Goal: Task Accomplishment & Management: Complete application form

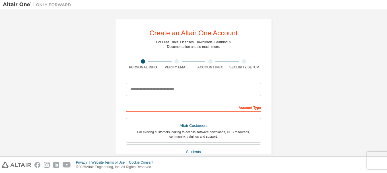
click at [173, 91] on input "email" at bounding box center [193, 89] width 135 height 14
type input "**********"
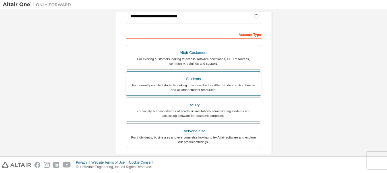
scroll to position [85, 0]
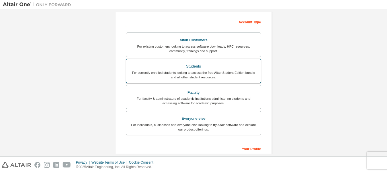
click at [205, 70] on div "Students" at bounding box center [193, 66] width 127 height 8
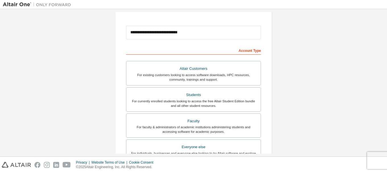
scroll to position [28, 0]
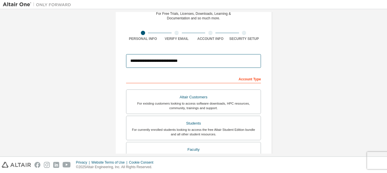
click at [218, 62] on input "**********" at bounding box center [193, 61] width 135 height 14
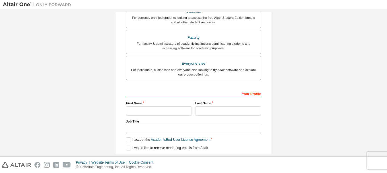
scroll to position [142, 0]
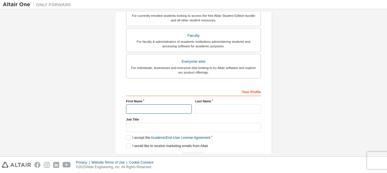
click at [168, 107] on input "text" at bounding box center [159, 108] width 66 height 9
type input "******"
click at [220, 106] on input "text" at bounding box center [228, 108] width 66 height 9
type input "*********"
click at [181, 121] on label "Job Title" at bounding box center [193, 119] width 135 height 5
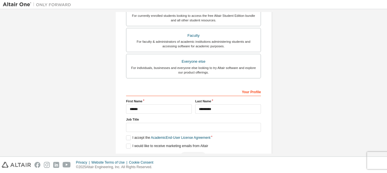
click at [184, 132] on div "Your Profile First Name ****** Last Name ********* Job Title Please provide Sta…" at bounding box center [193, 124] width 135 height 74
click at [185, 129] on input "text" at bounding box center [193, 127] width 135 height 9
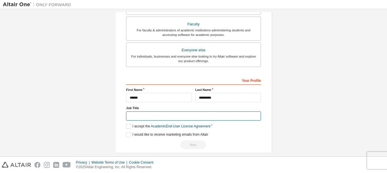
scroll to position [160, 0]
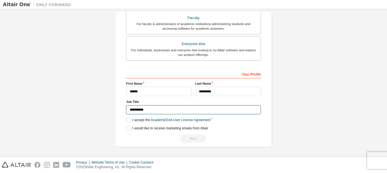
click at [145, 110] on input "*********" at bounding box center [193, 109] width 135 height 9
type input "******"
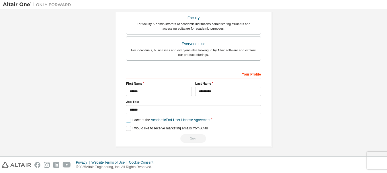
click at [131, 119] on label "I accept the Academic End-User License Agreement" at bounding box center [168, 119] width 84 height 5
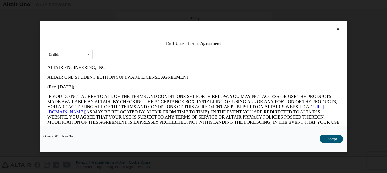
scroll to position [0, 0]
click at [339, 28] on div at bounding box center [193, 30] width 297 height 8
drag, startPoint x: 339, startPoint y: 28, endPoint x: 336, endPoint y: 28, distance: 3.1
click at [338, 28] on div at bounding box center [193, 30] width 297 height 8
click at [335, 28] on icon at bounding box center [338, 28] width 6 height 5
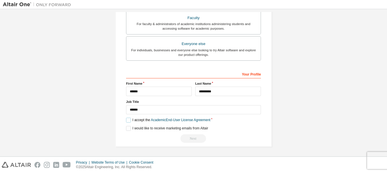
click at [127, 120] on label "I accept the Academic End-User License Agreement" at bounding box center [168, 119] width 84 height 5
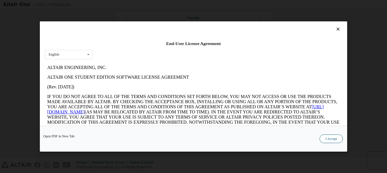
click at [324, 140] on button "I Accept" at bounding box center [330, 138] width 23 height 9
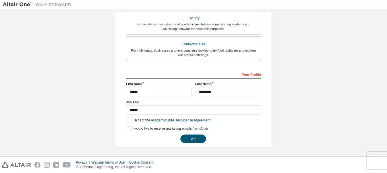
scroll to position [160, 0]
click at [189, 138] on button "Next" at bounding box center [193, 138] width 26 height 9
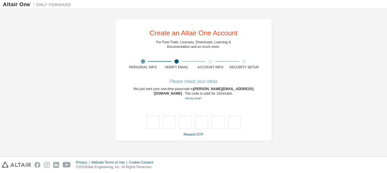
scroll to position [0, 0]
type input "*"
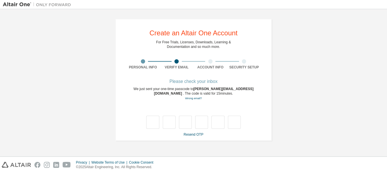
type input "*"
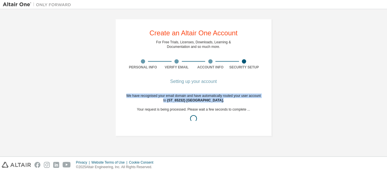
drag, startPoint x: 134, startPoint y: 94, endPoint x: 239, endPoint y: 100, distance: 104.8
click at [239, 100] on div "We have recognised your email domain and have automatically routed your user ac…" at bounding box center [193, 109] width 135 height 32
click at [237, 100] on div "We have recognised your email domain and have automatically routed your user ac…" at bounding box center [193, 109] width 135 height 32
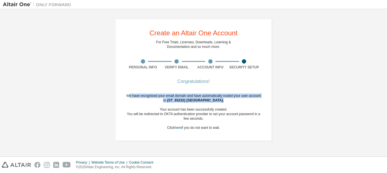
drag, startPoint x: 131, startPoint y: 95, endPoint x: 237, endPoint y: 102, distance: 106.6
click at [237, 102] on div "We have recognised your email domain and have automatically routed your user ac…" at bounding box center [193, 111] width 135 height 36
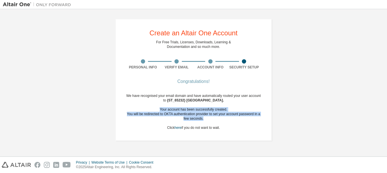
drag, startPoint x: 167, startPoint y: 107, endPoint x: 205, endPoint y: 118, distance: 40.2
click at [205, 118] on div "We have recognised your email domain and have automatically routed your user ac…" at bounding box center [193, 111] width 135 height 36
click at [205, 118] on div "You will be redirected to OKTA authentication provider to set your account pass…" at bounding box center [193, 115] width 135 height 9
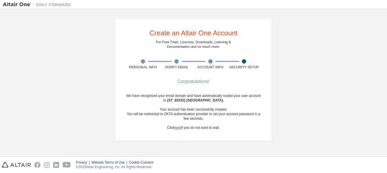
click at [180, 129] on link "here" at bounding box center [177, 127] width 7 height 4
